Goal: Obtain resource: Download file/media

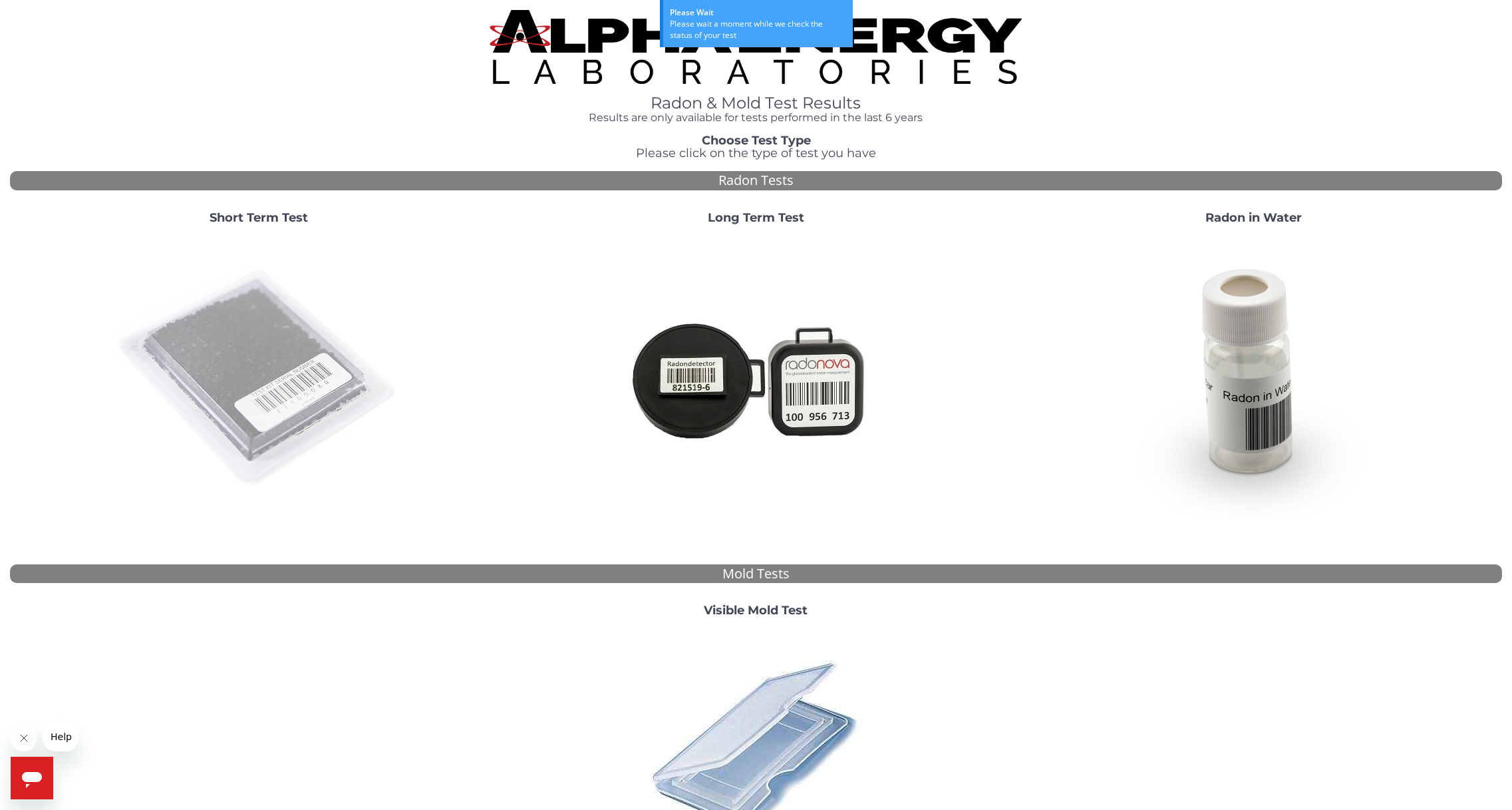
click at [244, 358] on img at bounding box center [258, 378] width 286 height 286
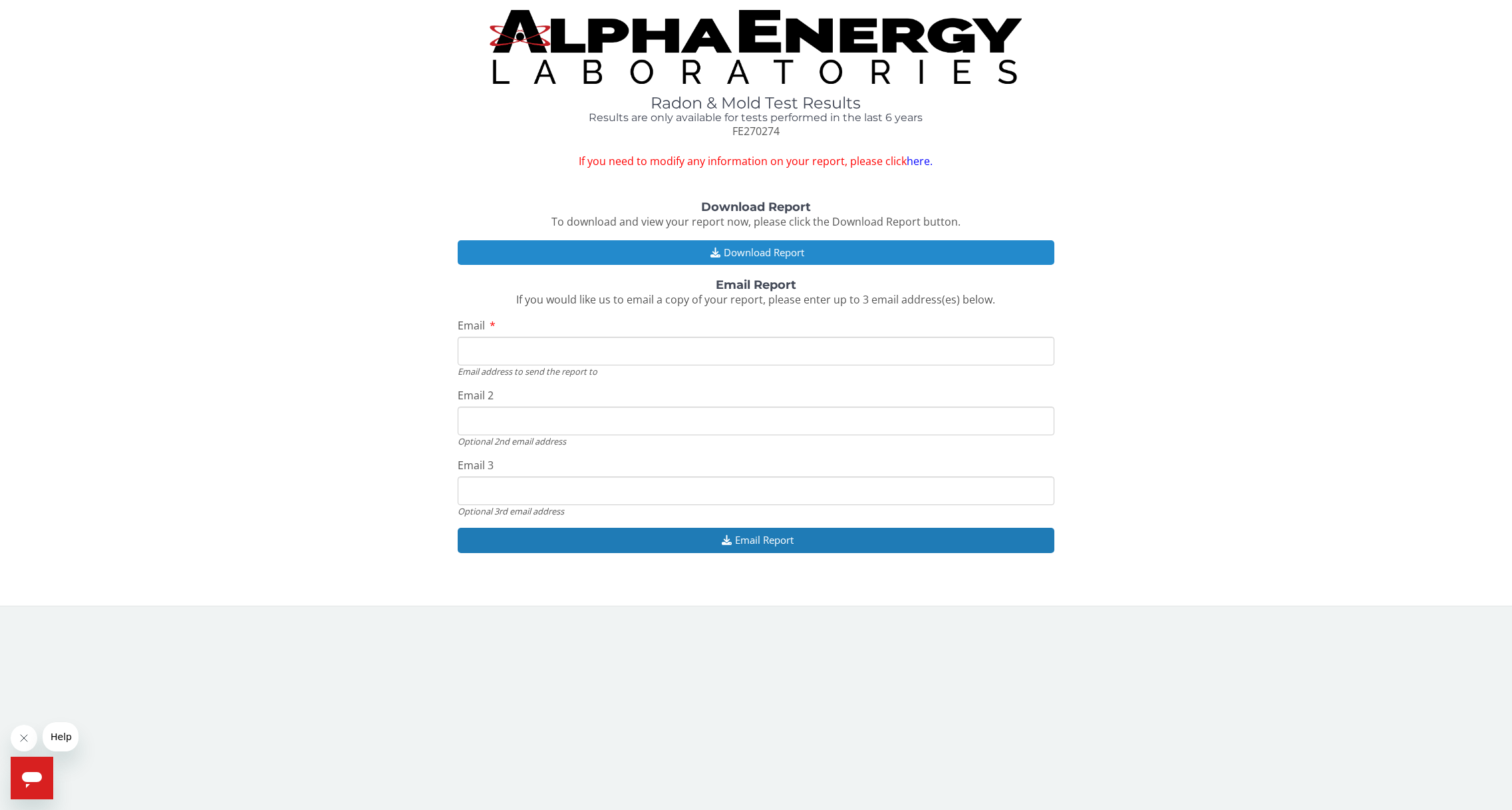
click at [687, 247] on button "Download Report" at bounding box center [756, 252] width 597 height 25
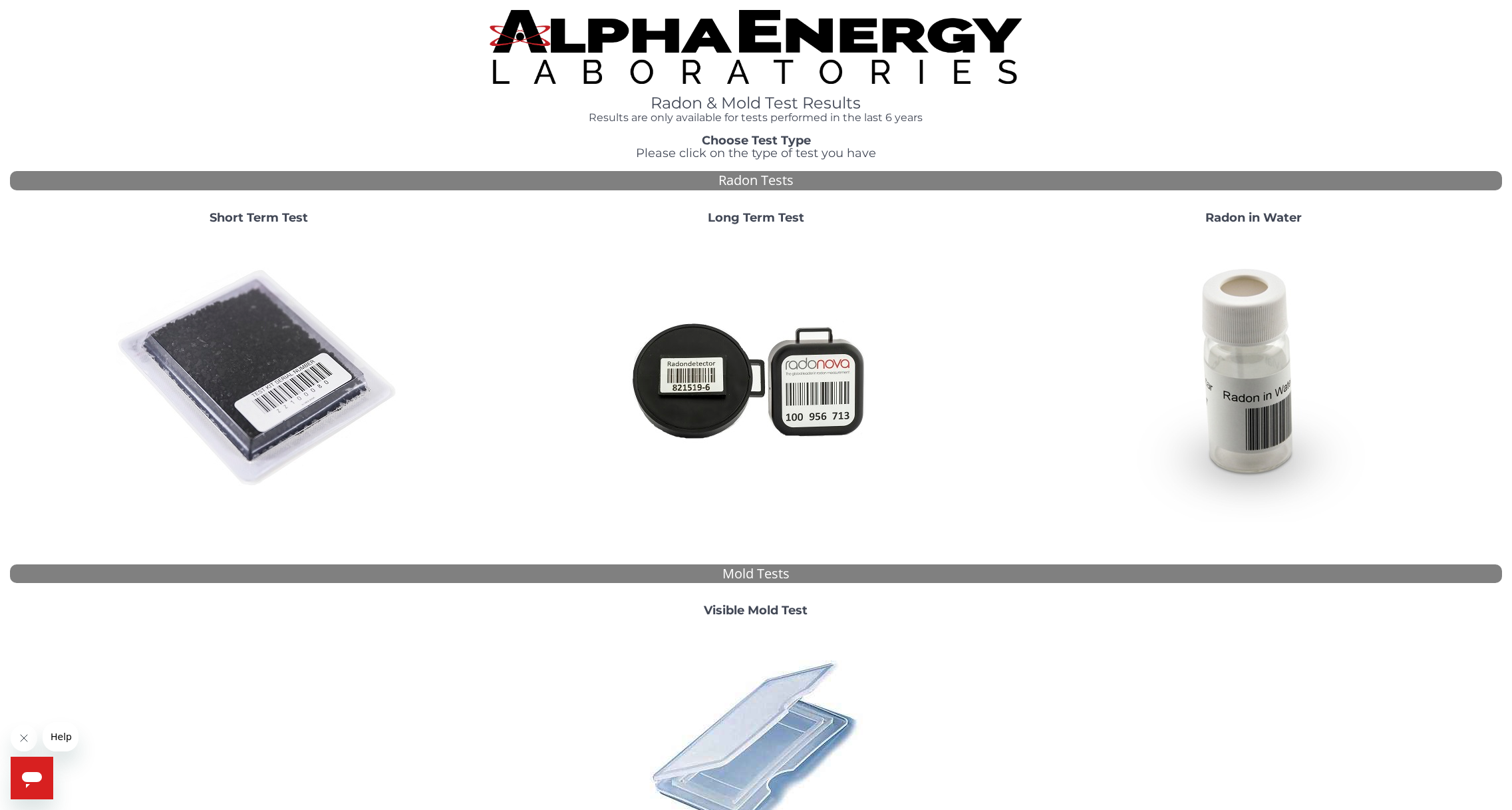
click at [475, 374] on div at bounding box center [259, 378] width 487 height 286
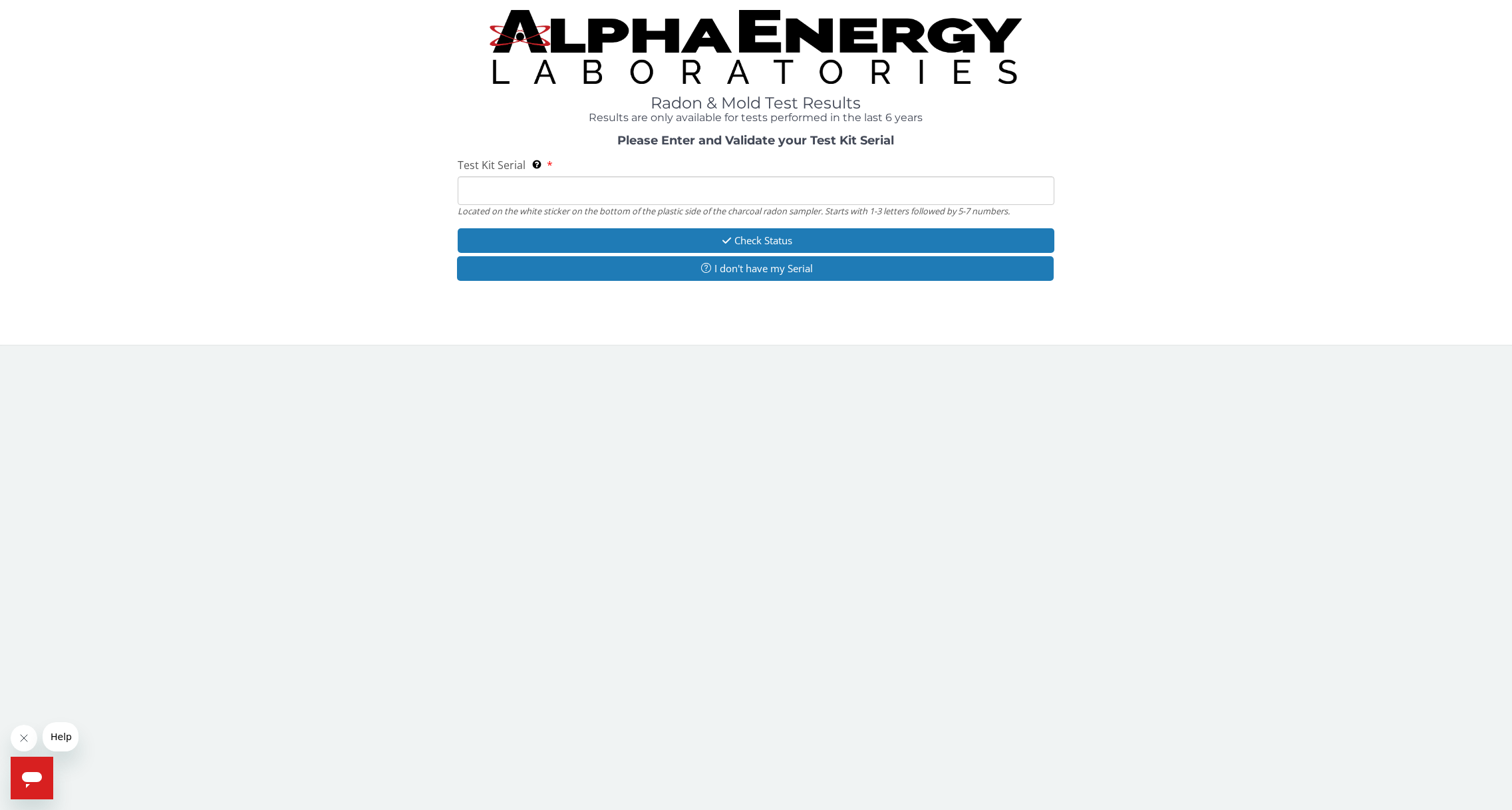
click at [482, 189] on input "Test Kit Serial Located on the white sticker on the bottom of the plastic side …" at bounding box center [756, 190] width 597 height 28
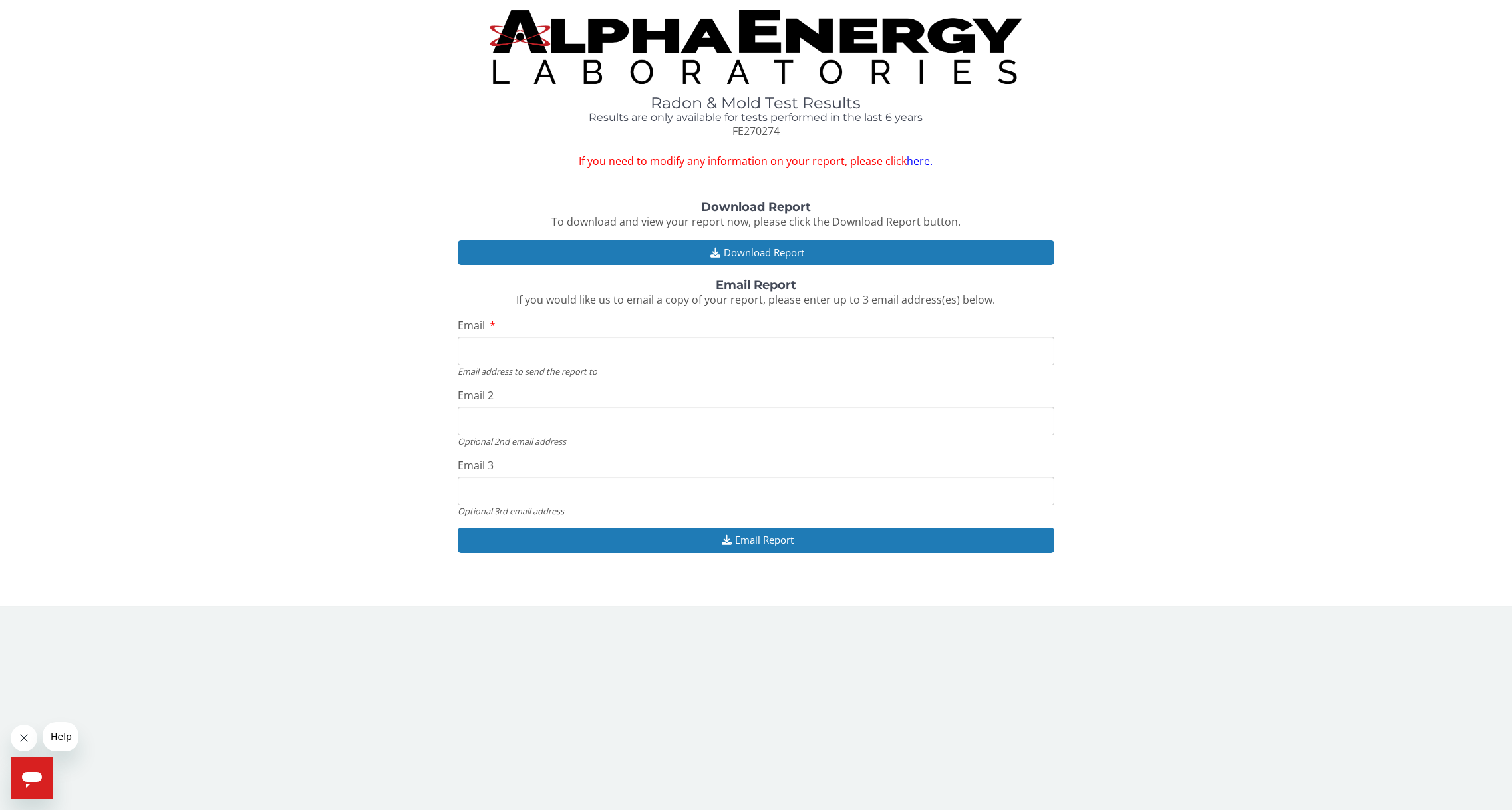
click at [483, 344] on input "Email" at bounding box center [756, 351] width 597 height 28
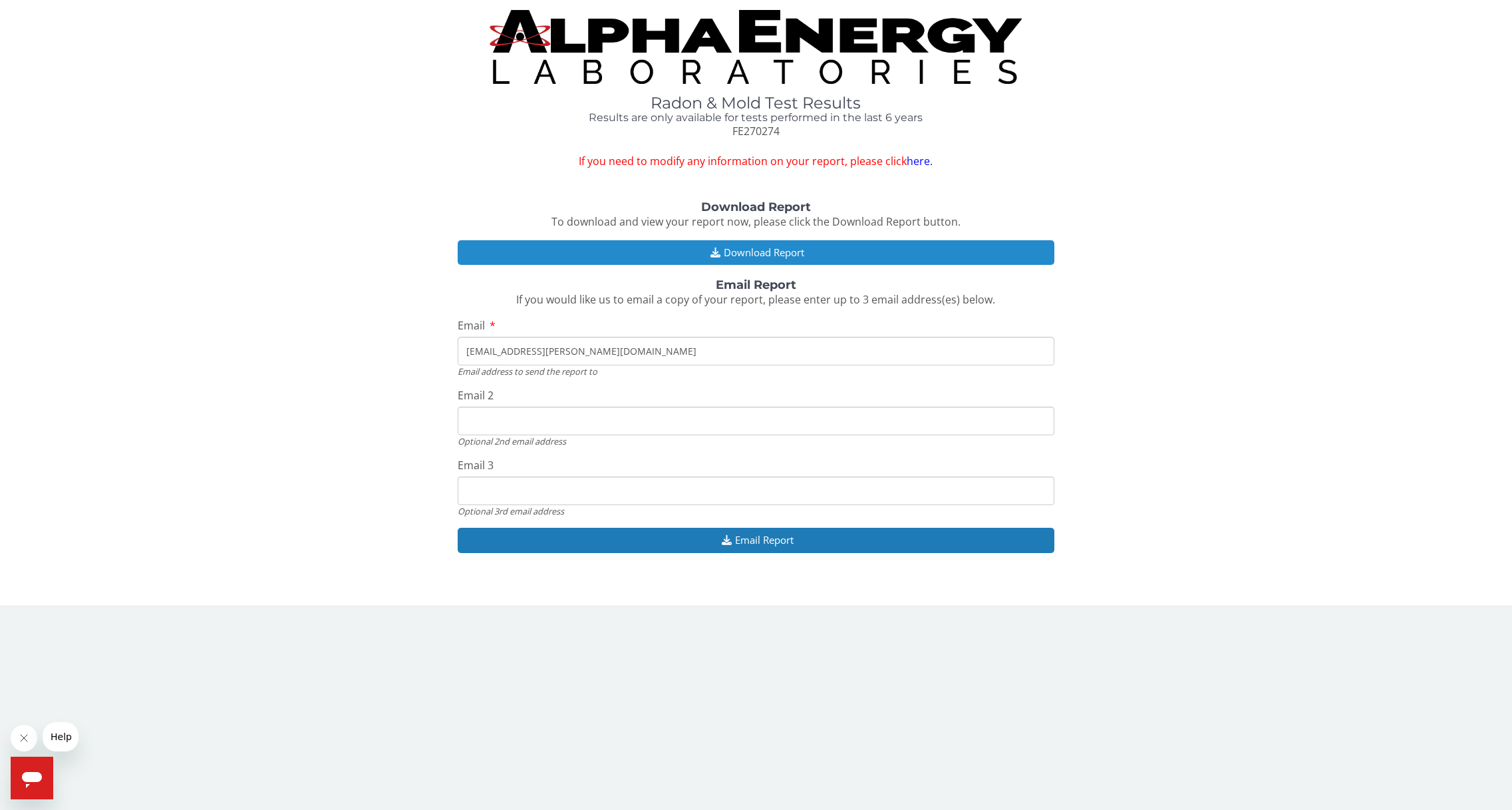
type input "[EMAIL_ADDRESS][PERSON_NAME][DOMAIN_NAME]"
click at [753, 249] on button "Download Report" at bounding box center [756, 252] width 597 height 25
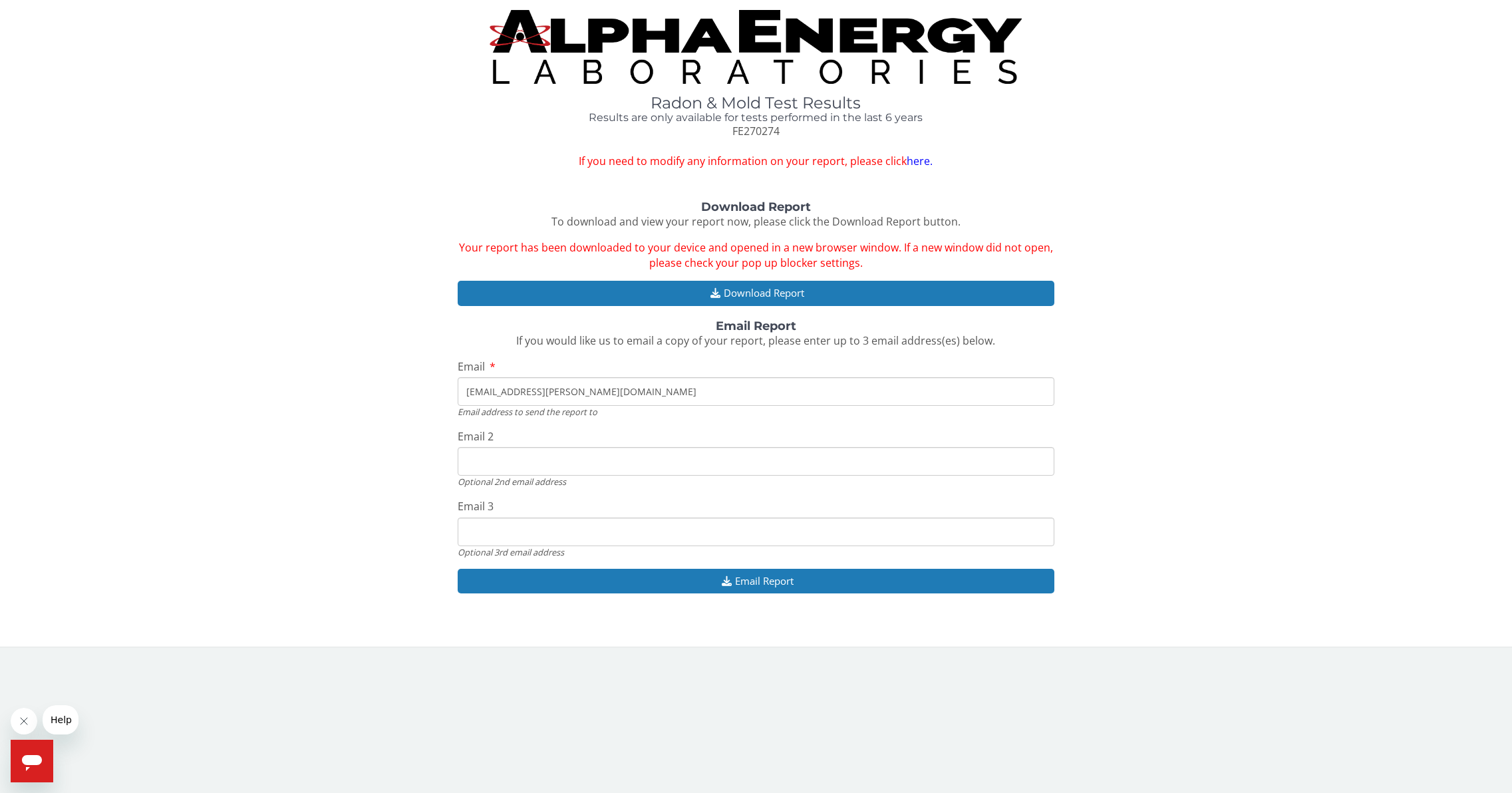
click at [1258, 114] on div "Radon & Mold Test Results Results are only available for tests performed in the…" at bounding box center [756, 89] width 1492 height 159
